Goal: Task Accomplishment & Management: Manage account settings

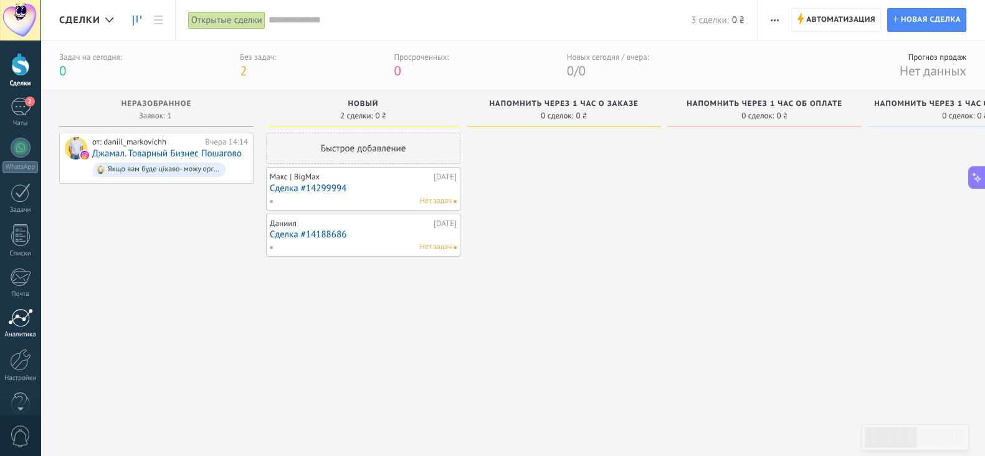
scroll to position [70, 0]
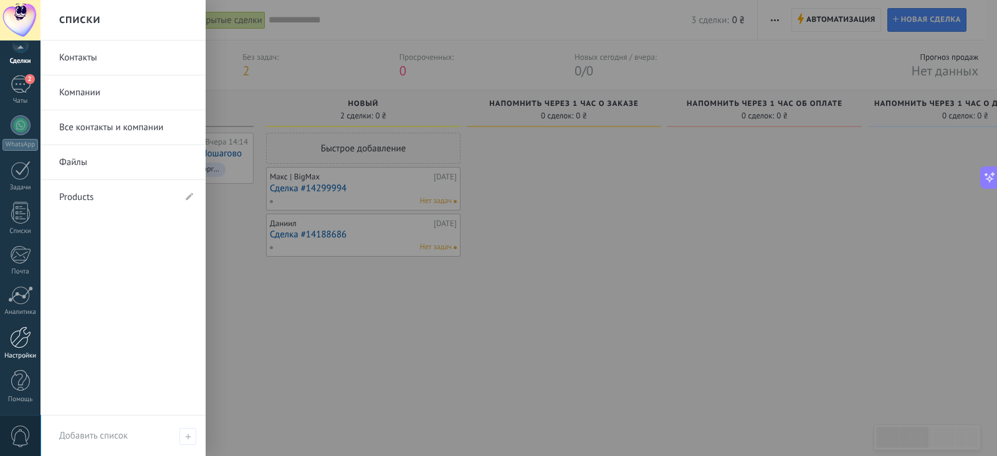
click at [17, 331] on div at bounding box center [20, 337] width 21 height 22
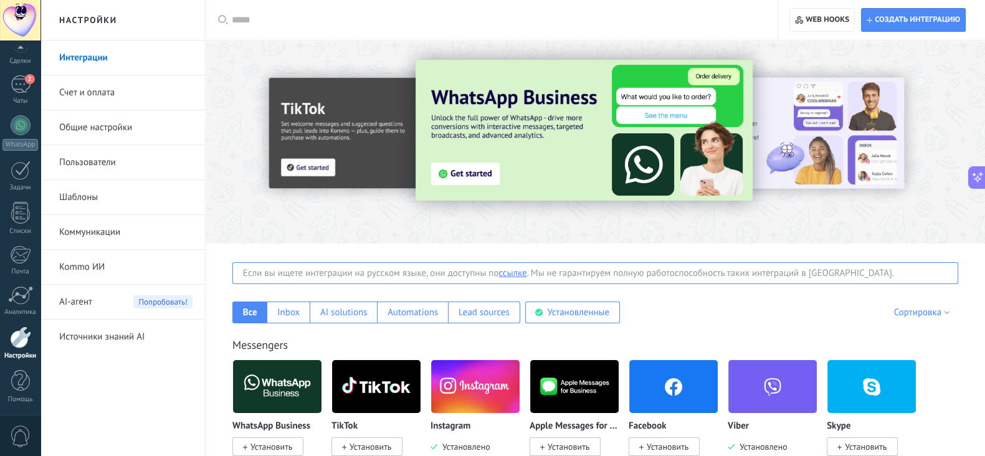
click at [144, 95] on link "Счет и оплата" at bounding box center [125, 92] width 133 height 35
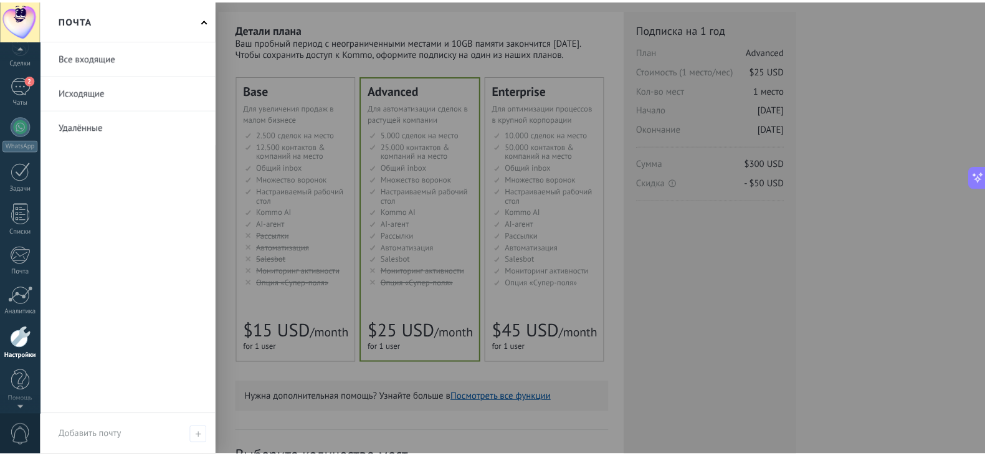
scroll to position [70, 0]
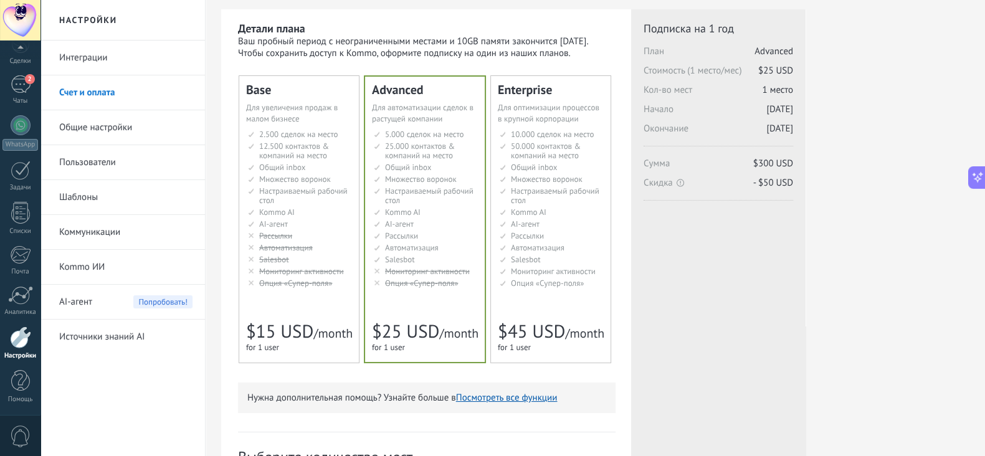
click at [92, 55] on link "Интеграции" at bounding box center [125, 57] width 133 height 35
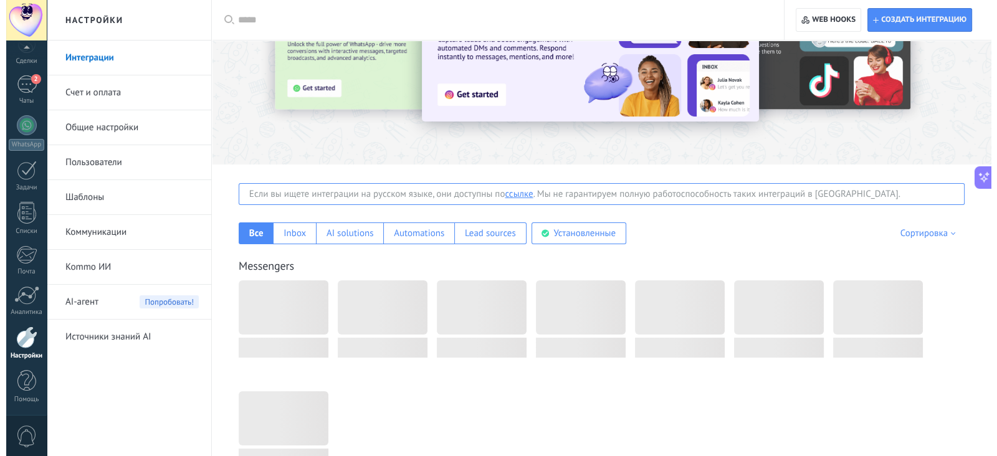
scroll to position [155, 0]
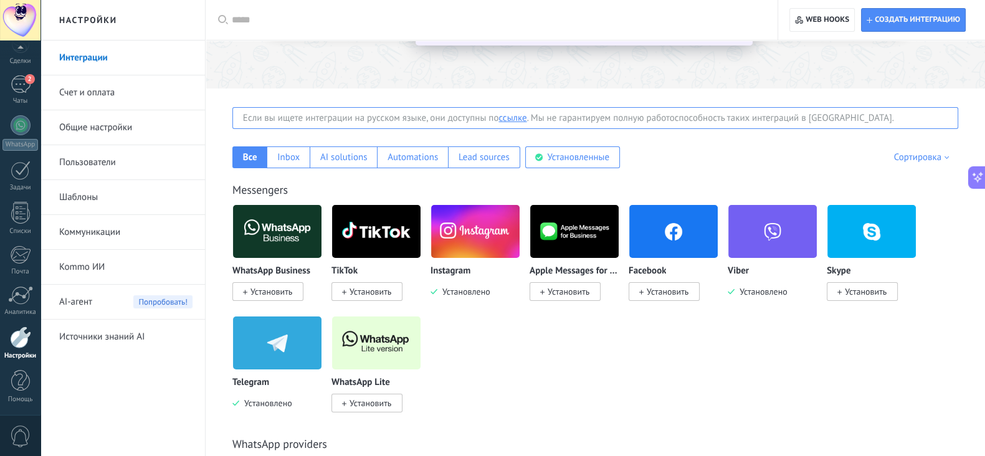
click at [293, 117] on div "Если вы ищете интеграции на русском языке, они доступны по ссылке . Мы не гаран…" at bounding box center [595, 118] width 726 height 22
click at [458, 216] on img at bounding box center [475, 231] width 88 height 60
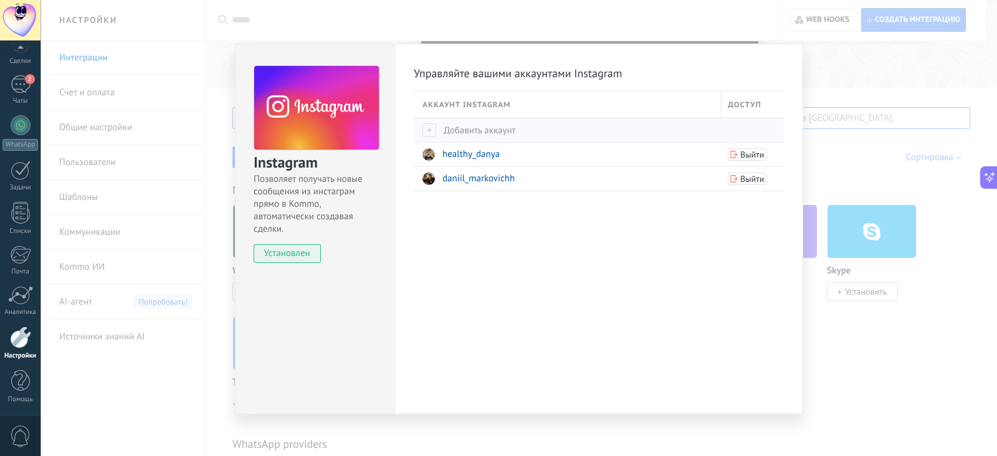
click at [475, 133] on span "Добавить аккаунт" at bounding box center [468, 131] width 93 height 12
